Goal: Complete application form

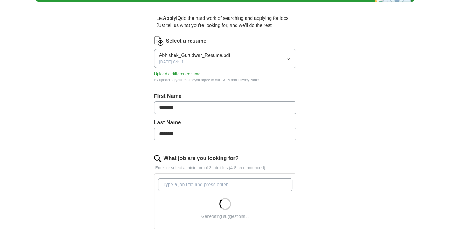
scroll to position [59, 0]
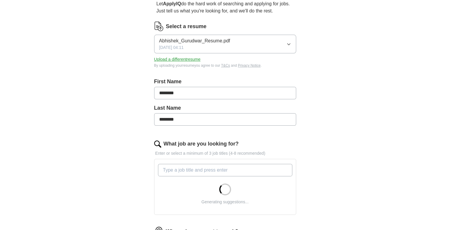
click at [195, 171] on input "What job are you looking for?" at bounding box center [225, 170] width 134 height 12
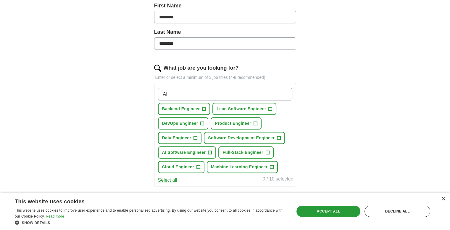
scroll to position [148, 0]
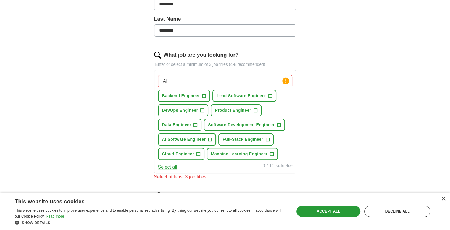
click at [210, 138] on span "+" at bounding box center [210, 139] width 4 height 5
click at [269, 138] on span "+" at bounding box center [268, 139] width 4 height 5
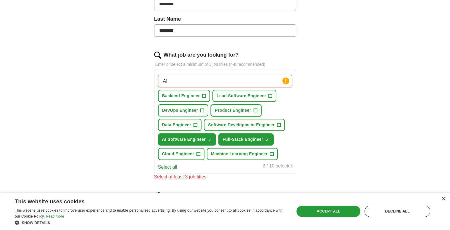
click at [254, 108] on span "+" at bounding box center [256, 110] width 4 height 5
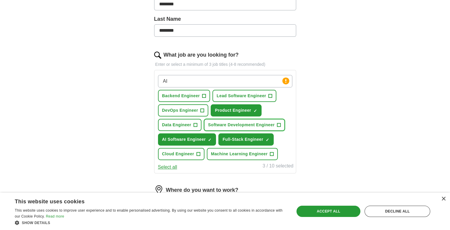
click at [271, 123] on span "Software Development Engineer" at bounding box center [241, 125] width 67 height 6
click at [191, 82] on input "AI" at bounding box center [225, 81] width 134 height 12
type input "AI engineer"
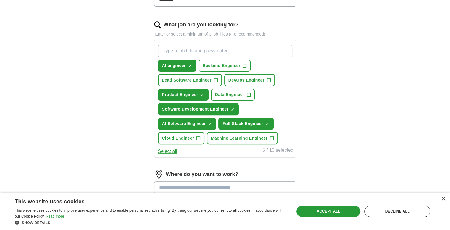
scroll to position [178, 0]
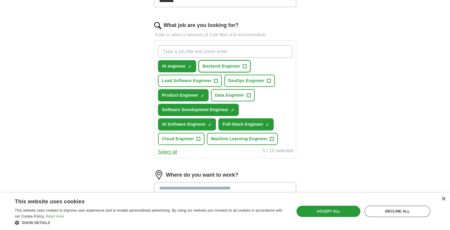
click at [242, 67] on button "Backend Engineer +" at bounding box center [225, 66] width 52 height 12
click at [218, 46] on input "What job are you looking for?" at bounding box center [225, 51] width 134 height 12
type input "f"
click at [273, 138] on span "+" at bounding box center [272, 138] width 4 height 5
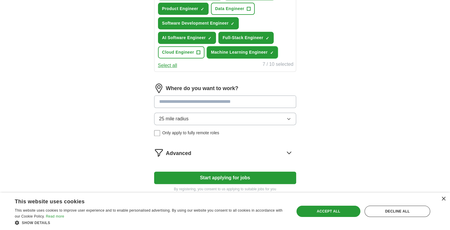
scroll to position [266, 0]
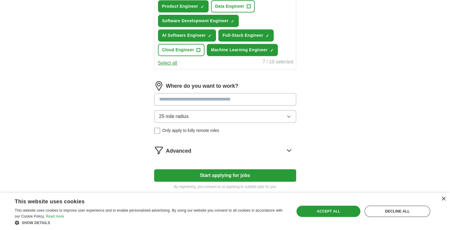
click at [288, 115] on icon "button" at bounding box center [289, 116] width 5 height 5
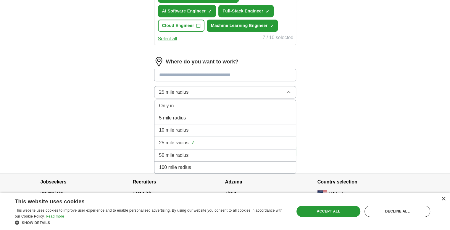
scroll to position [291, 0]
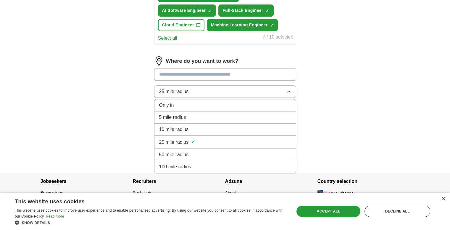
click at [237, 163] on div "100 mile radius" at bounding box center [225, 166] width 132 height 7
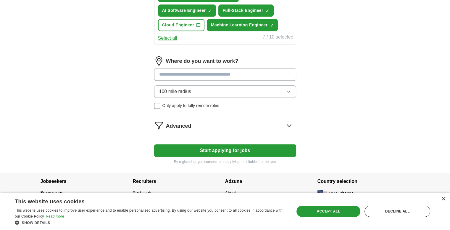
click at [201, 71] on input at bounding box center [225, 74] width 142 height 12
type input "**"
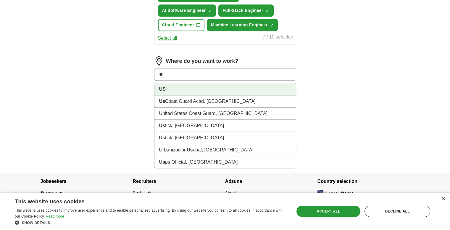
click at [234, 86] on li "US" at bounding box center [226, 89] width 142 height 12
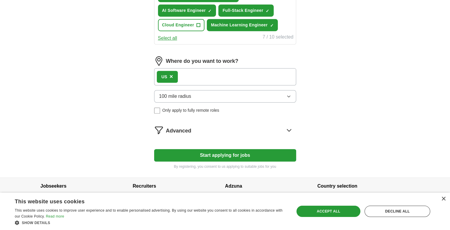
click at [233, 154] on button "Start applying for jobs" at bounding box center [225, 155] width 142 height 12
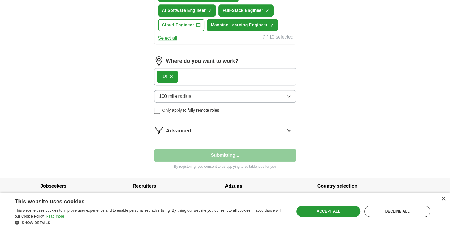
select select "**"
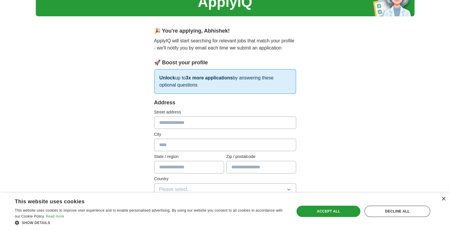
scroll to position [30, 0]
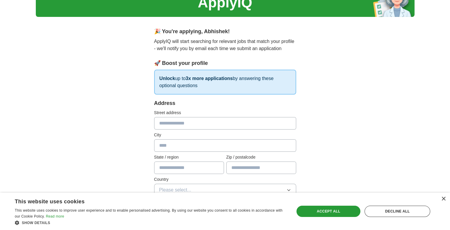
click at [187, 124] on input "text" at bounding box center [225, 123] width 142 height 12
type input "**********"
type input "********"
type input "*****"
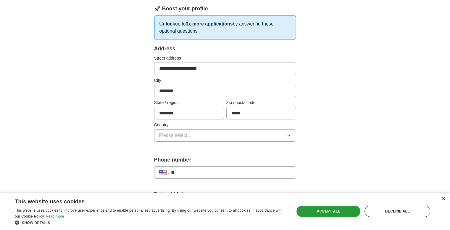
scroll to position [118, 0]
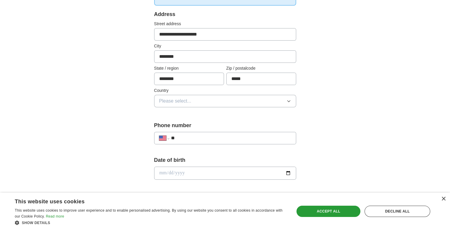
click at [200, 104] on button "Please select..." at bounding box center [225, 101] width 142 height 12
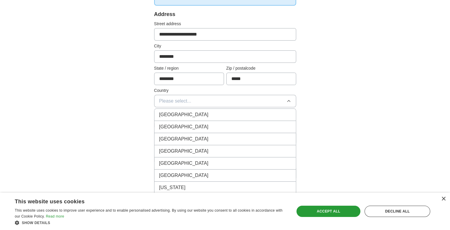
click at [197, 123] on div "[GEOGRAPHIC_DATA]" at bounding box center [225, 126] width 132 height 7
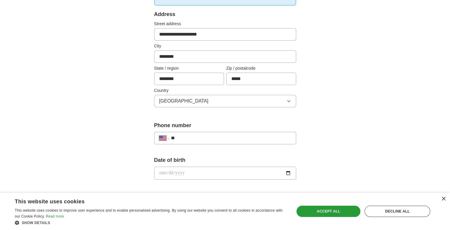
click at [208, 139] on input "**" at bounding box center [231, 137] width 120 height 7
type input "**********"
click at [204, 169] on input "date" at bounding box center [225, 172] width 142 height 13
type input "**********"
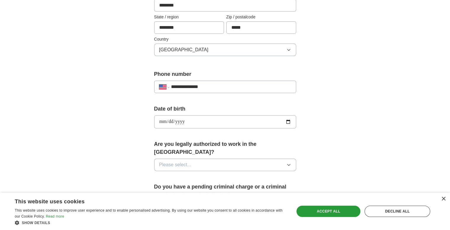
scroll to position [178, 0]
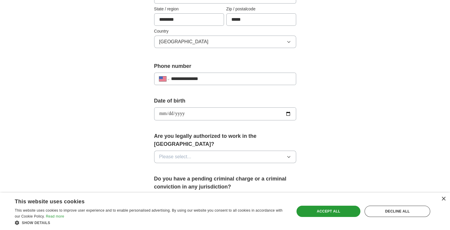
click at [229, 150] on button "Please select..." at bounding box center [225, 156] width 142 height 12
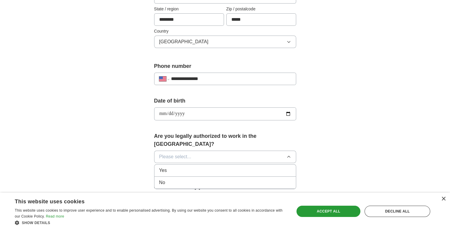
click at [198, 167] on div "Yes" at bounding box center [225, 170] width 132 height 7
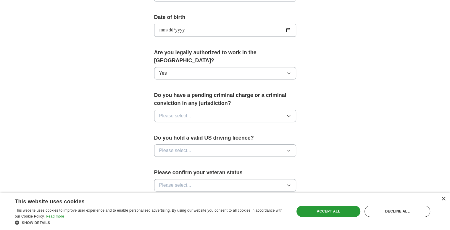
scroll to position [266, 0]
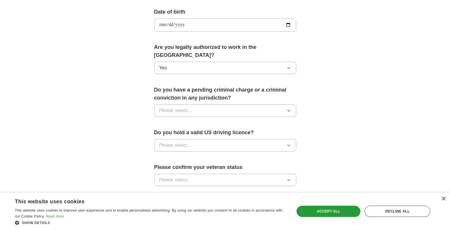
click at [213, 104] on button "Please select..." at bounding box center [225, 110] width 142 height 12
click at [196, 130] on li "No" at bounding box center [226, 136] width 142 height 12
click at [196, 139] on button "Please select..." at bounding box center [225, 145] width 142 height 12
click at [192, 155] on div "Yes" at bounding box center [225, 158] width 132 height 7
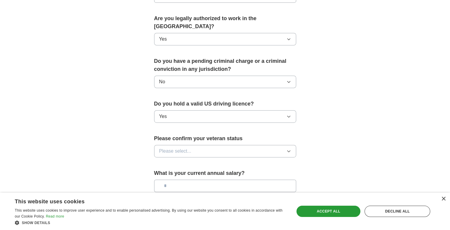
scroll to position [296, 0]
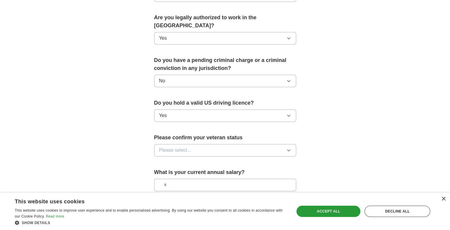
click at [197, 144] on button "Please select..." at bounding box center [225, 150] width 142 height 12
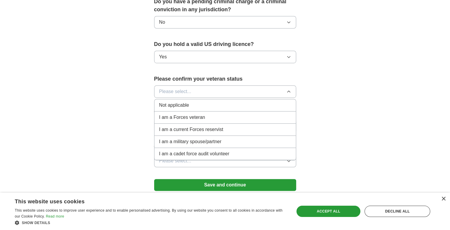
scroll to position [355, 0]
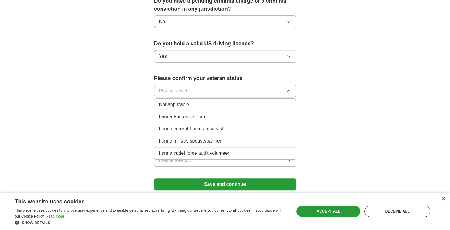
click at [202, 101] on div "Not applicable" at bounding box center [225, 104] width 132 height 7
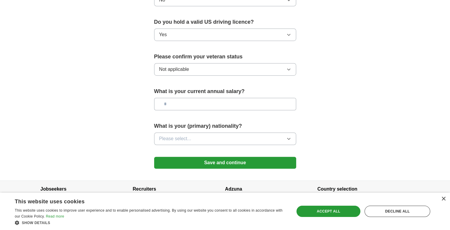
scroll to position [377, 0]
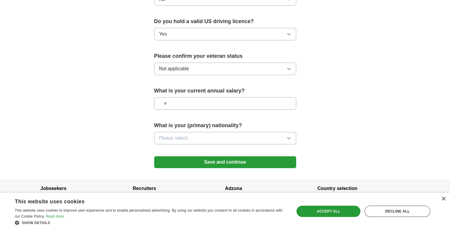
click at [224, 156] on button "Save and continue" at bounding box center [225, 162] width 142 height 12
